Goal: Communication & Community: Answer question/provide support

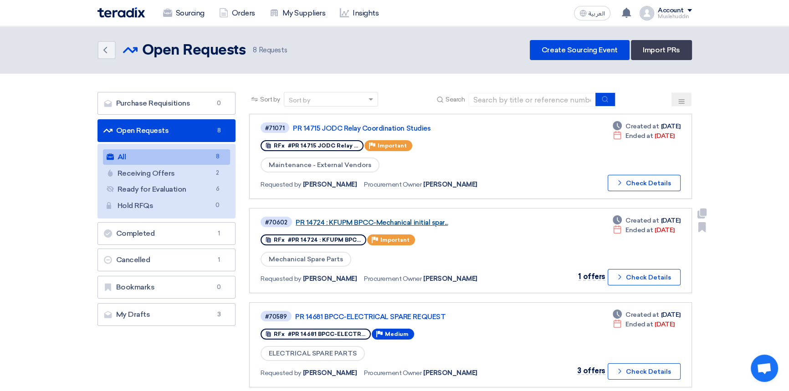
click at [385, 222] on link "PR 14724 : KFUPM BPCC-Mechanical initial spar..." at bounding box center [409, 223] width 228 height 8
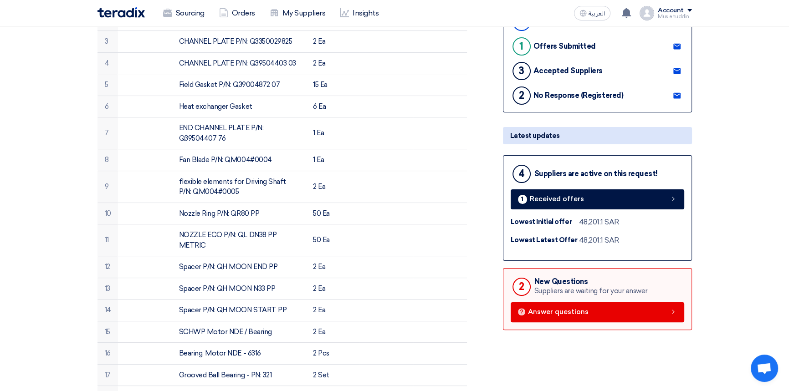
scroll to position [248, 0]
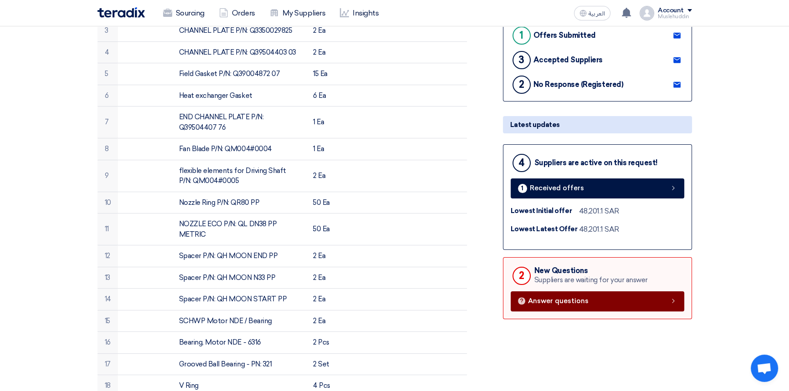
click at [560, 304] on link "Answer questions" at bounding box center [596, 301] width 173 height 20
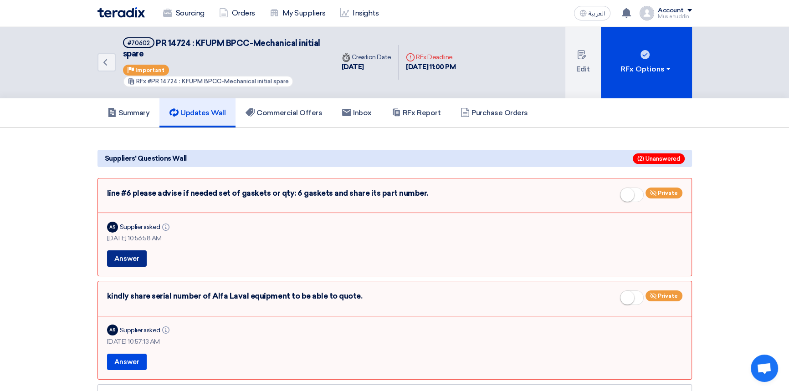
click at [135, 257] on button "Answer" at bounding box center [127, 258] width 40 height 16
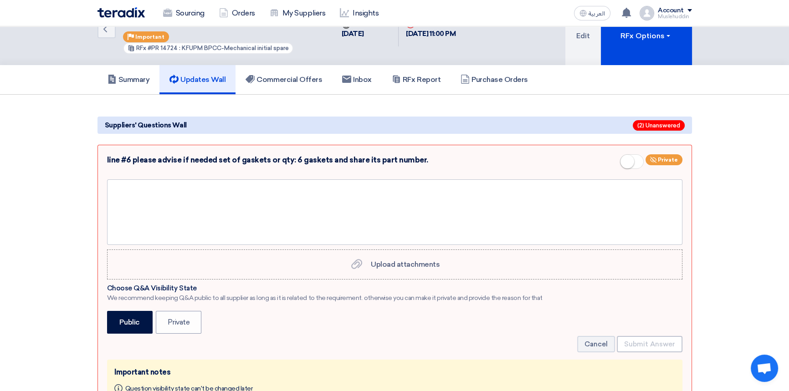
scroll to position [82, 0]
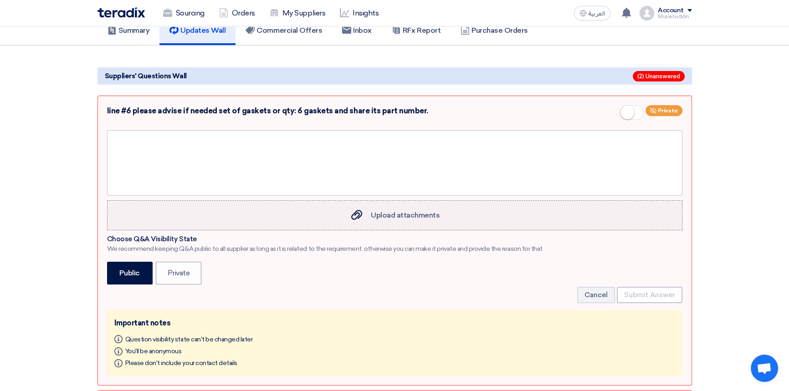
click at [386, 219] on div "Upload attachments Upload attachments" at bounding box center [394, 215] width 91 height 11
click at [0, 0] on input "Upload attachments Upload attachments" at bounding box center [0, 0] width 0 height 0
click at [146, 275] on label "Public" at bounding box center [130, 273] width 46 height 23
click at [125, 275] on input "Public" at bounding box center [122, 273] width 6 height 6
click at [255, 160] on div at bounding box center [394, 163] width 575 height 66
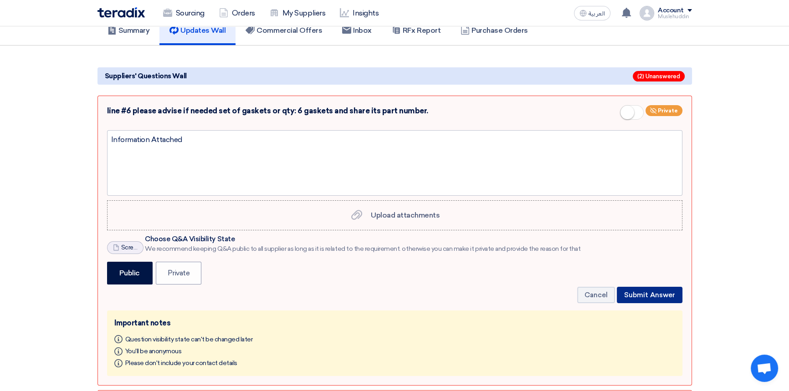
click at [635, 292] on button "Submit Answer" at bounding box center [649, 295] width 66 height 16
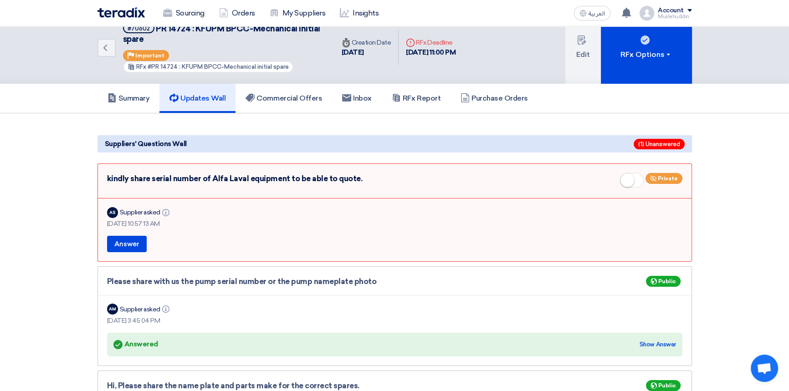
scroll to position [0, 0]
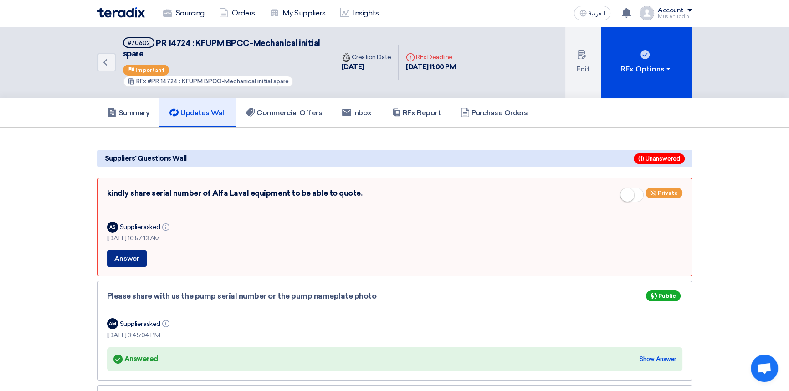
click at [118, 259] on button "Answer" at bounding box center [127, 258] width 40 height 16
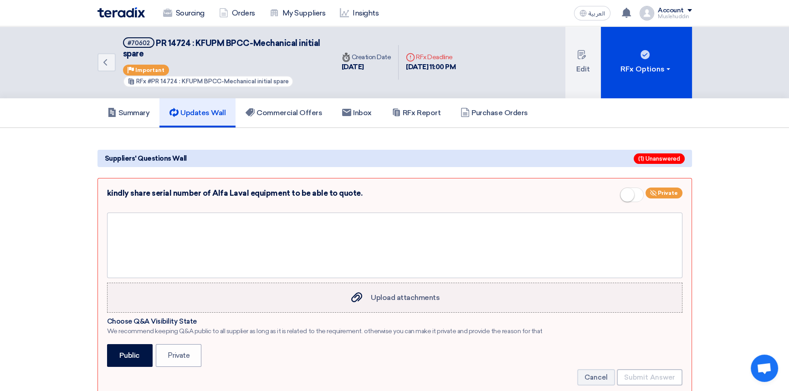
click at [380, 294] on span "Upload attachments" at bounding box center [405, 297] width 69 height 9
click at [0, 0] on input "Upload attachments Upload attachments" at bounding box center [0, 0] width 0 height 0
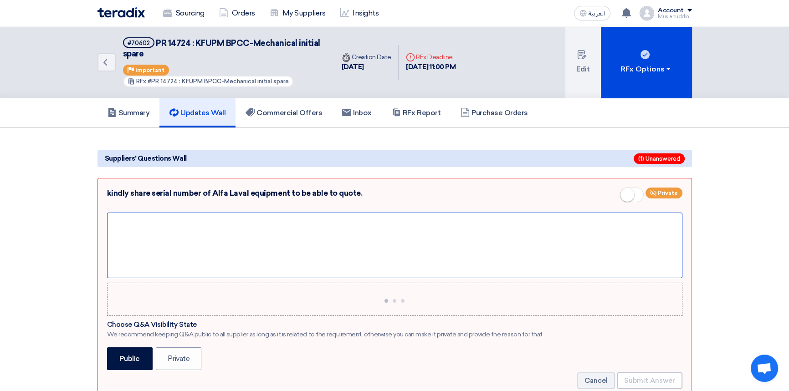
click at [283, 241] on div at bounding box center [394, 246] width 575 height 66
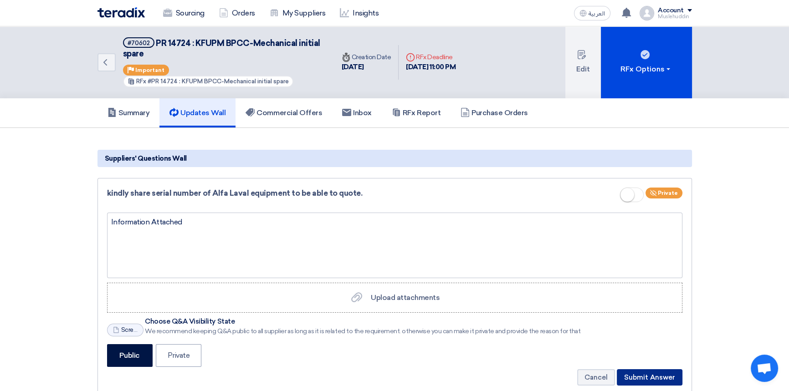
click at [651, 372] on button "Submit Answer" at bounding box center [649, 377] width 66 height 16
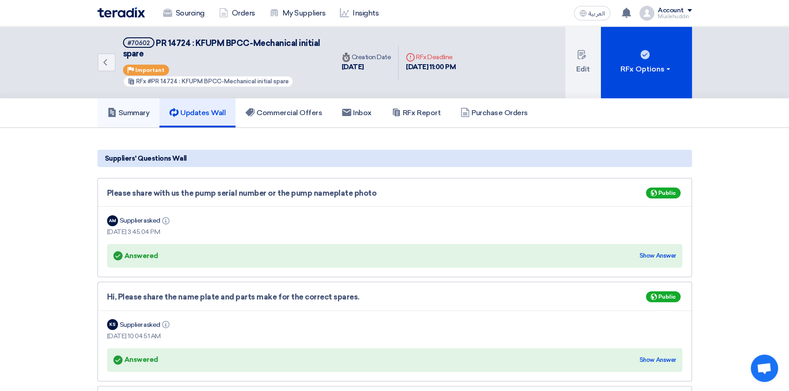
click at [143, 114] on h5 "Summary" at bounding box center [128, 112] width 42 height 9
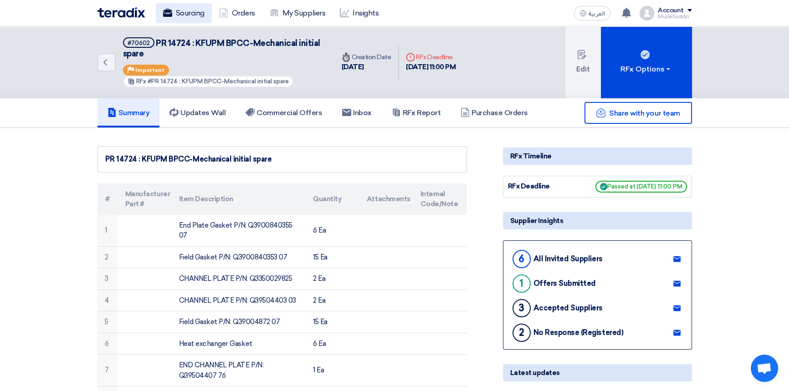
click at [178, 15] on link "Sourcing" at bounding box center [184, 13] width 56 height 20
